Goal: Task Accomplishment & Management: Complete application form

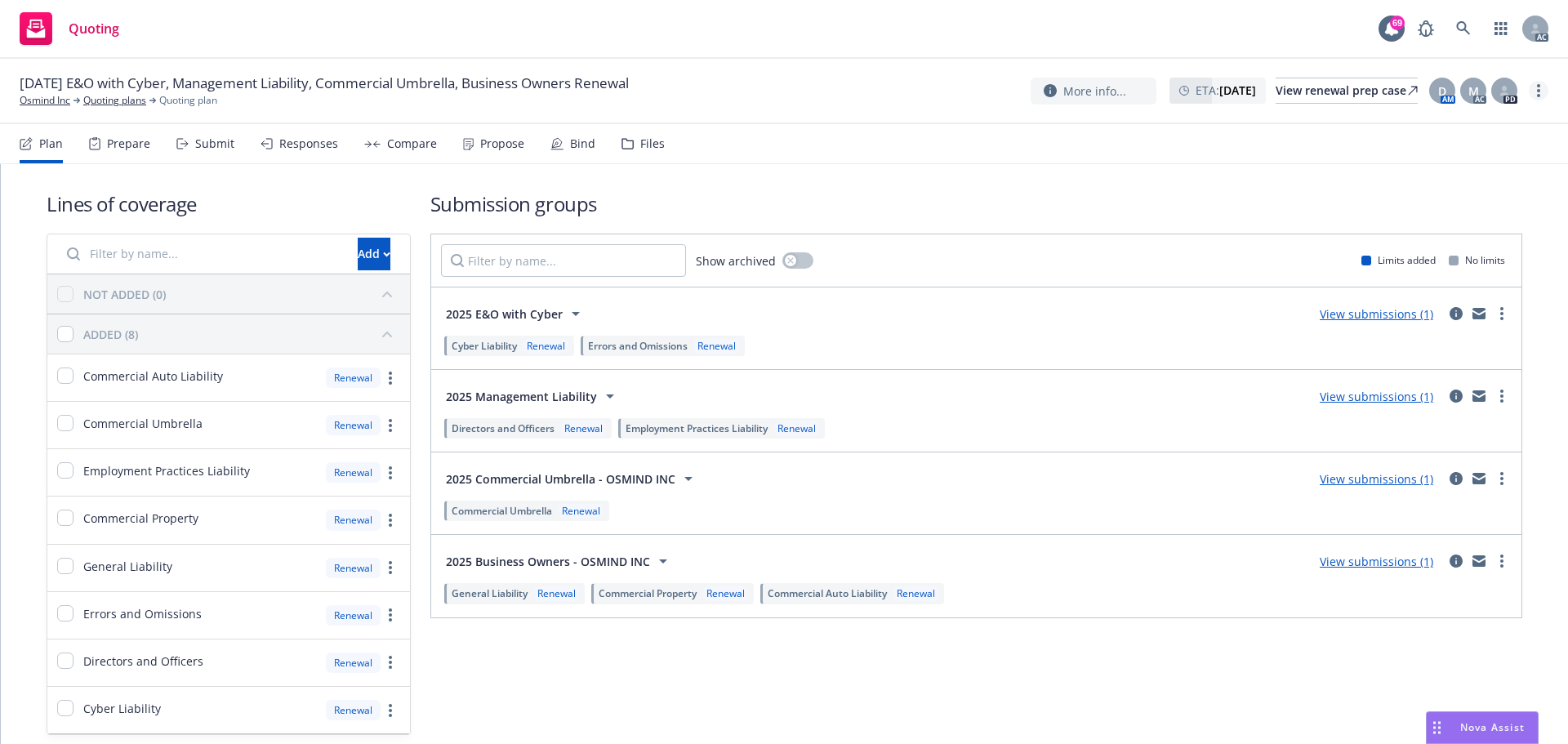
click at [1537, 93] on icon "more" at bounding box center [1539, 90] width 3 height 13
click at [1434, 126] on link "Copy logging email" at bounding box center [1456, 124] width 182 height 33
click at [212, 146] on div "Submit" at bounding box center [214, 144] width 39 height 13
